Goal: Find specific page/section: Find specific page/section

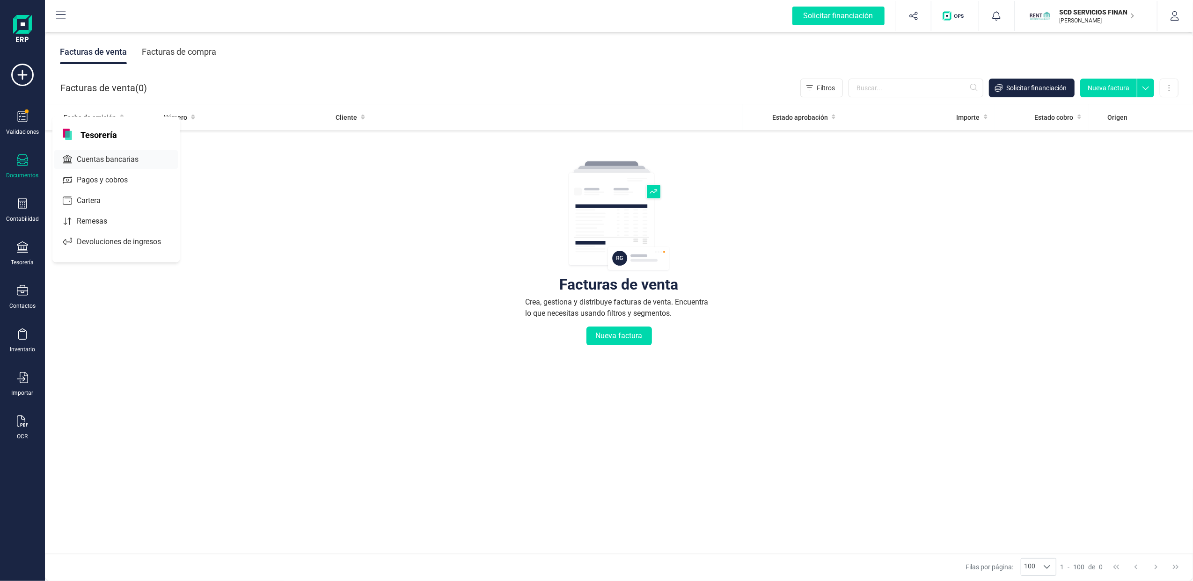
click at [122, 161] on span "Cuentas bancarias" at bounding box center [114, 159] width 82 height 11
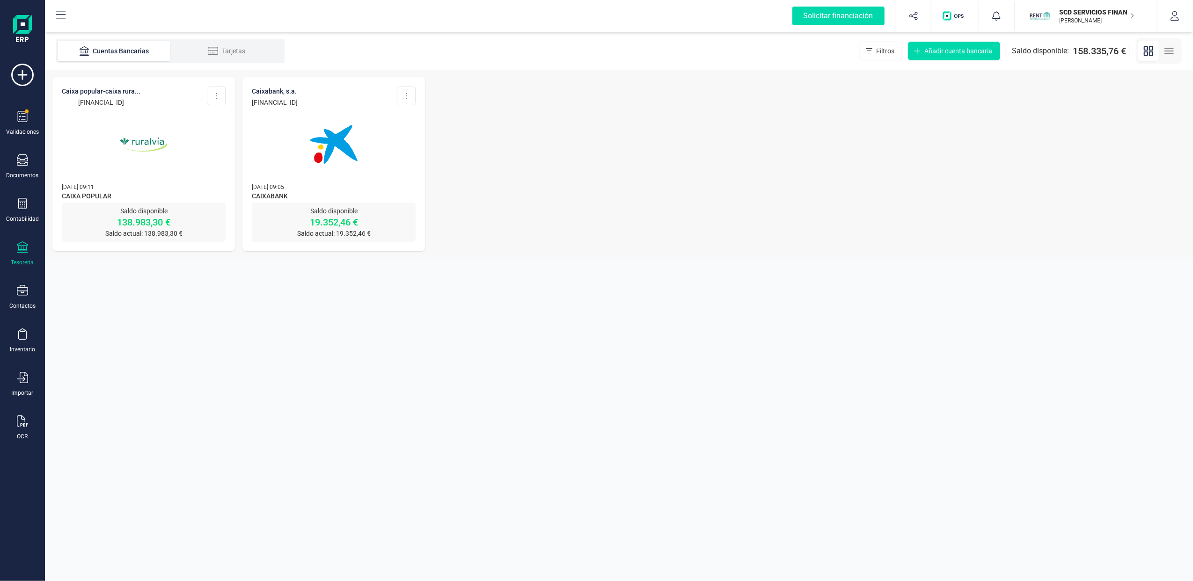
click at [347, 184] on p "[DATE] 09:05" at bounding box center [334, 186] width 164 height 9
click at [331, 154] on img at bounding box center [333, 144] width 79 height 79
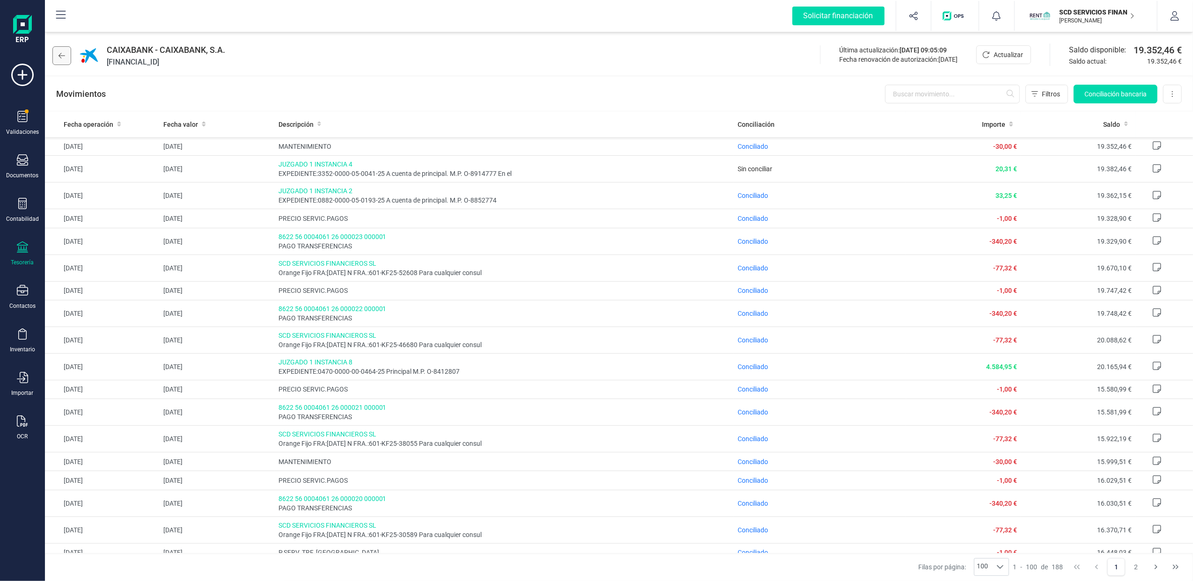
click at [62, 53] on icon at bounding box center [62, 55] width 7 height 7
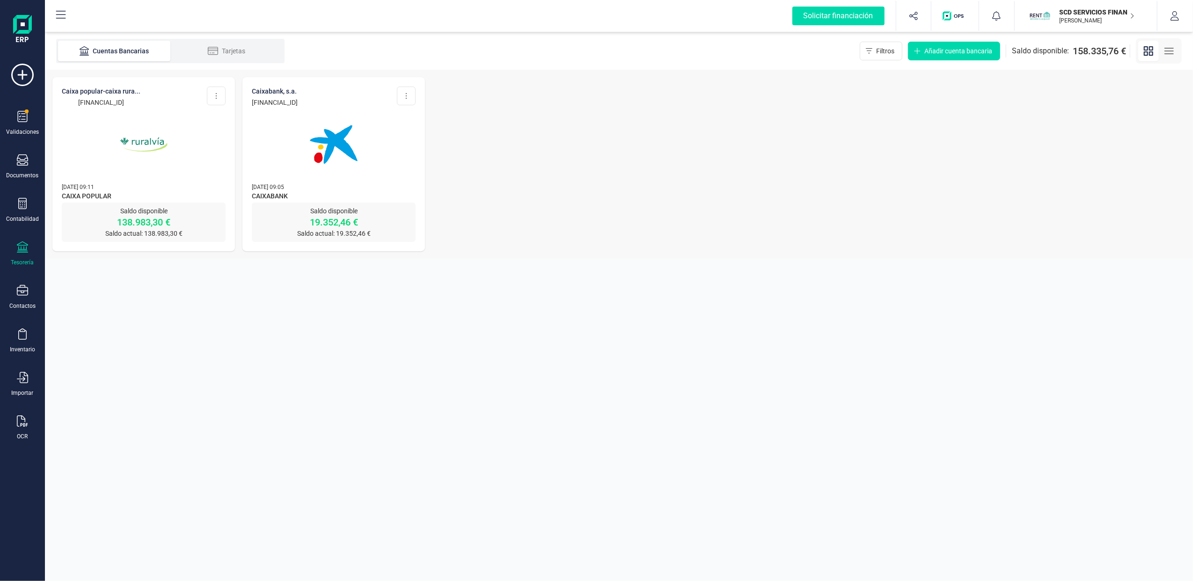
click at [125, 109] on img at bounding box center [143, 144] width 79 height 79
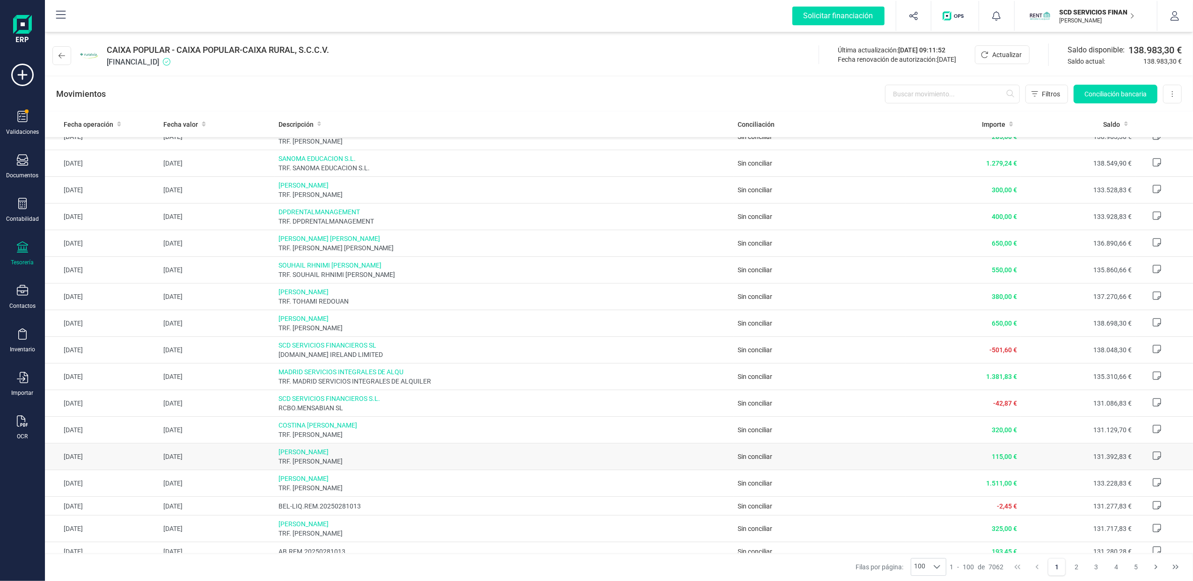
scroll to position [125, 0]
